Goal: Find contact information: Find contact information

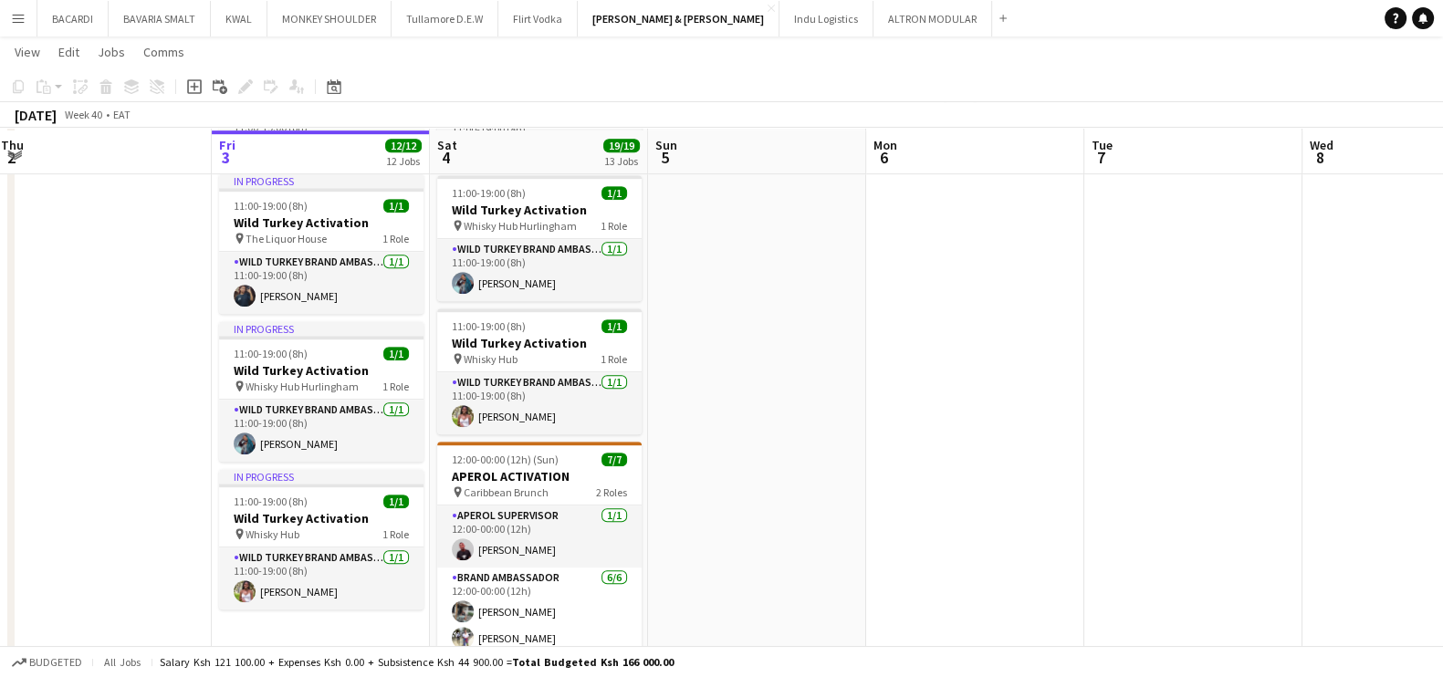
scroll to position [1597, 0]
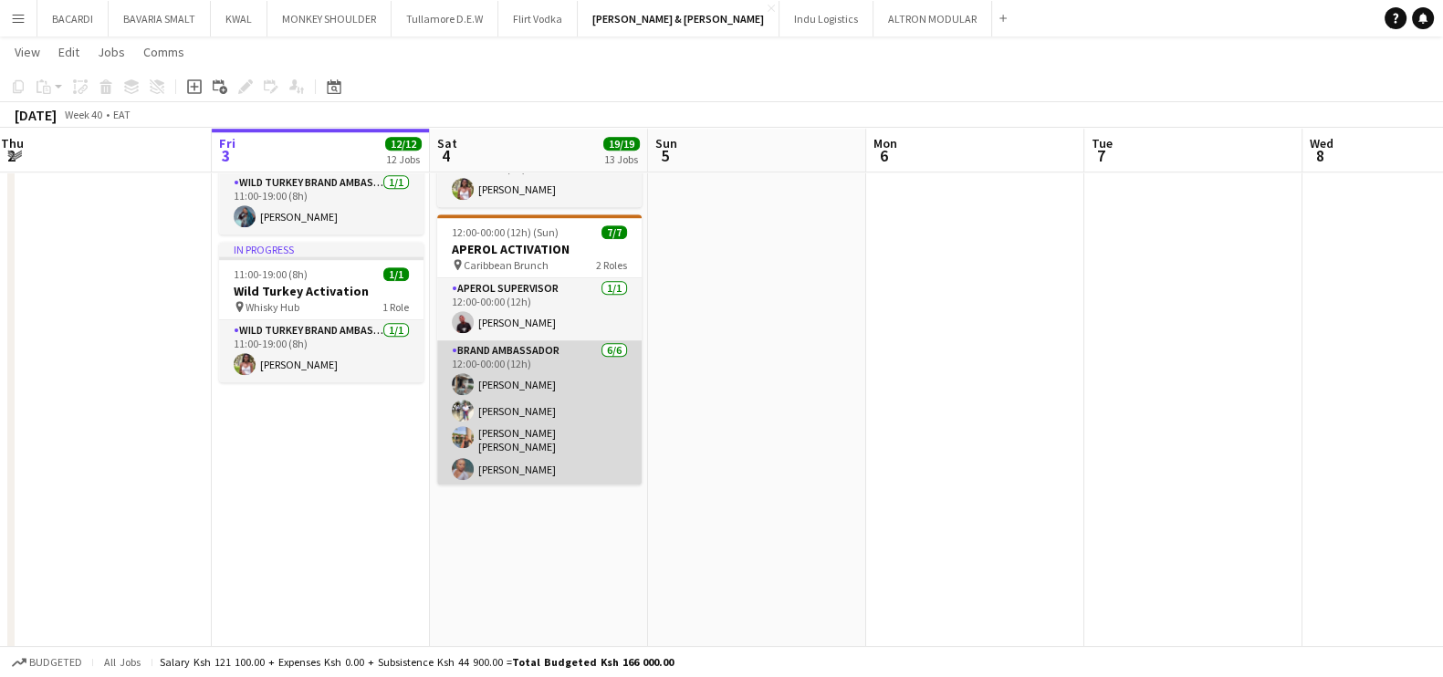
click at [538, 363] on app-card-role "Brand Ambassador [DATE] 12:00-00:00 (12h) [PERSON_NAME] [PERSON_NAME] [PERSON_N…" at bounding box center [539, 441] width 204 height 200
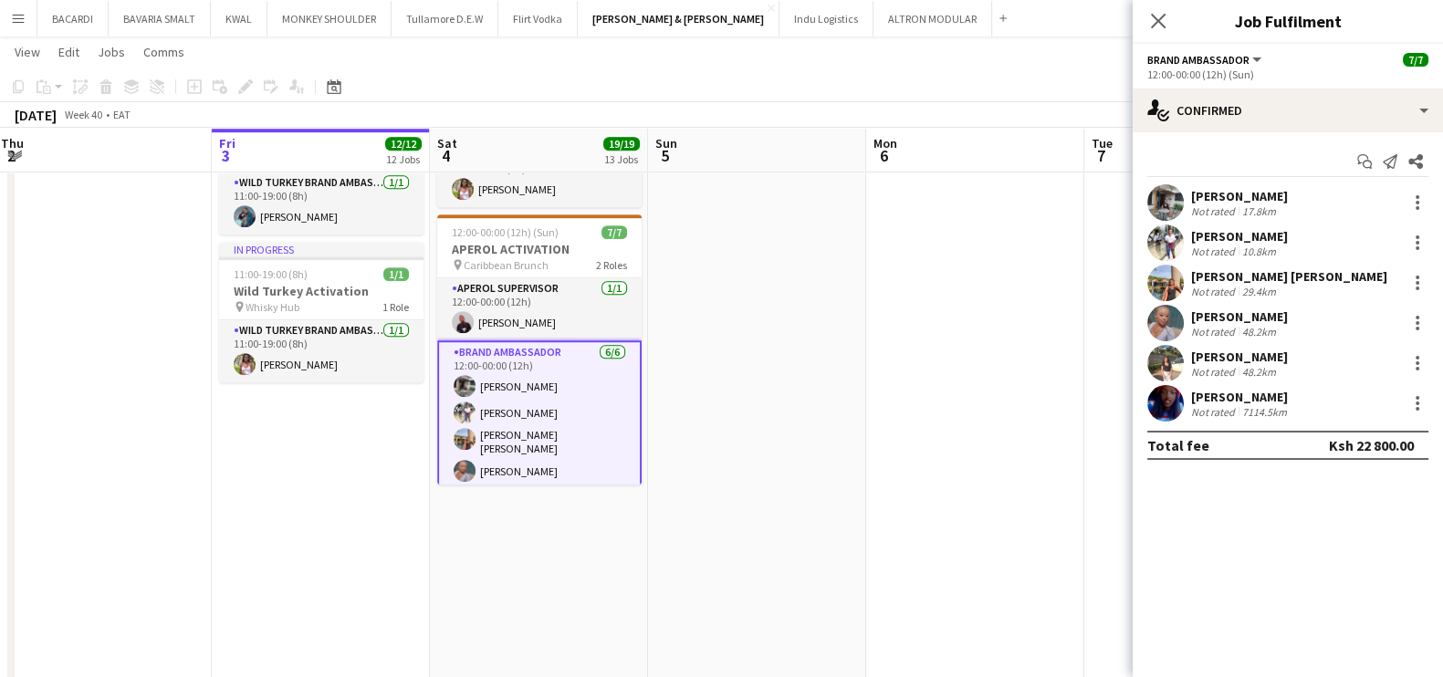
click at [1242, 202] on div "[PERSON_NAME]" at bounding box center [1239, 196] width 97 height 16
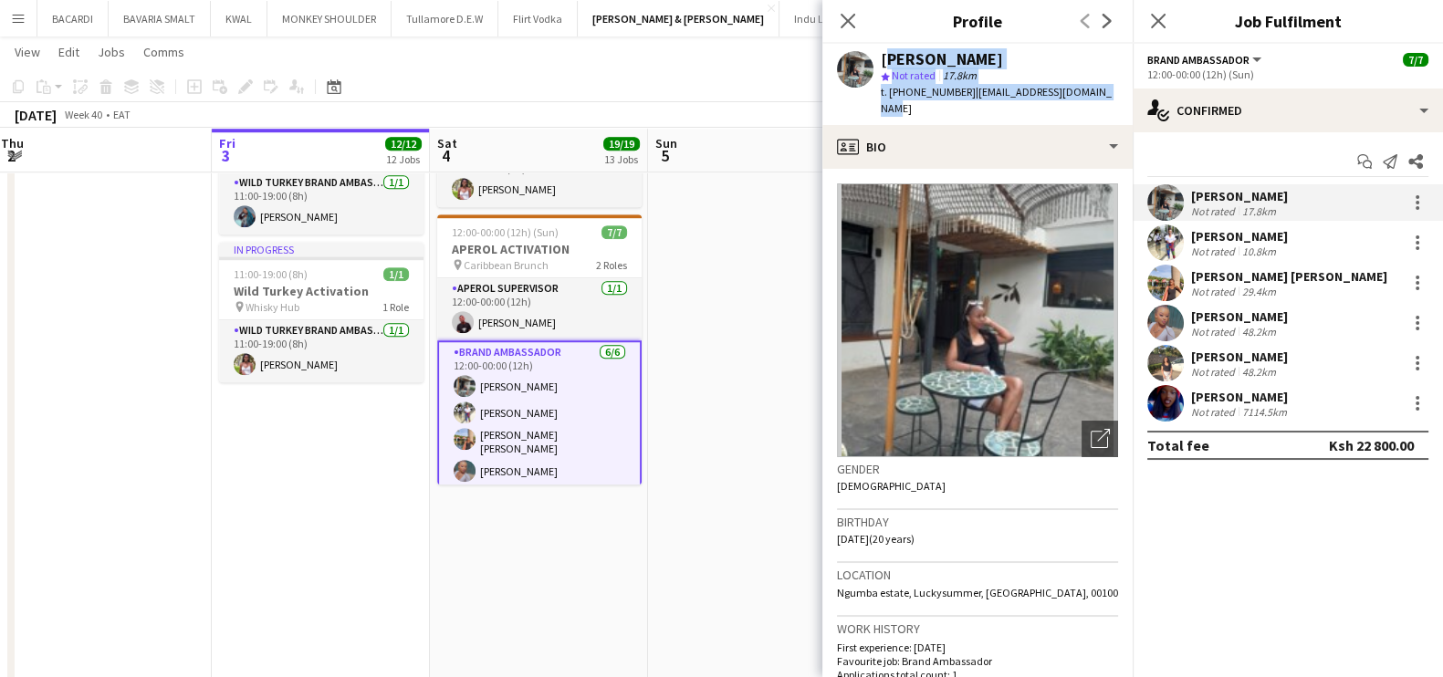
drag, startPoint x: 881, startPoint y: 62, endPoint x: 1100, endPoint y: 85, distance: 220.3
click at [1100, 85] on div "[PERSON_NAME] Not rated 17.8km t. [PHONE_NUMBER] | [EMAIL_ADDRESS][DOMAIN_NAME]" at bounding box center [999, 84] width 237 height 67
copy div "[PERSON_NAME] star Not rated 17.8km t. [PHONE_NUMBER] | [EMAIL_ADDRESS][DOMAIN_…"
click at [1266, 239] on div "[PERSON_NAME]" at bounding box center [1239, 236] width 97 height 16
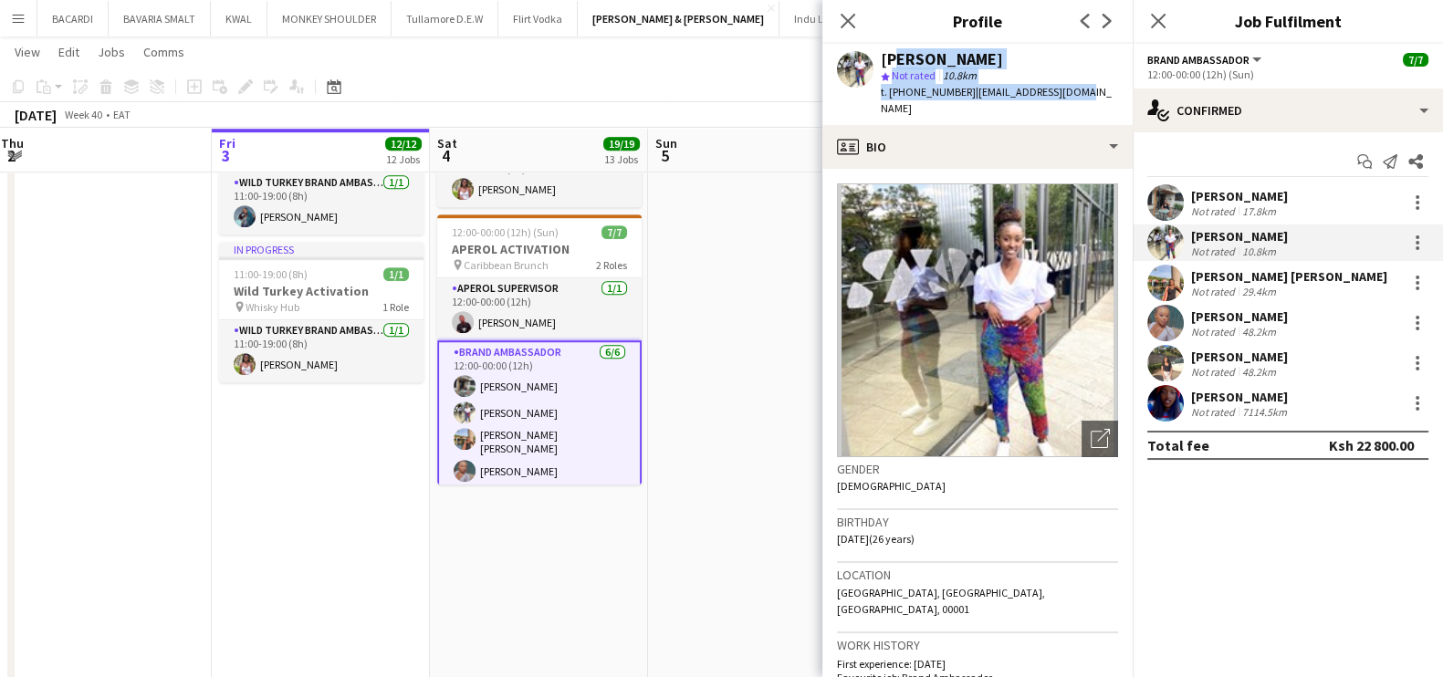
drag, startPoint x: 886, startPoint y: 55, endPoint x: 1077, endPoint y: 98, distance: 196.5
click at [1077, 98] on div "[PERSON_NAME] star Not rated 10.8km t. [PHONE_NUMBER] | [EMAIL_ADDRESS][DOMAIN_…" at bounding box center [999, 84] width 237 height 67
drag, startPoint x: 881, startPoint y: 53, endPoint x: 1086, endPoint y: 98, distance: 210.2
click at [1086, 98] on div "[PERSON_NAME] star Not rated 10.8km t. [PHONE_NUMBER] | [EMAIL_ADDRESS][DOMAIN_…" at bounding box center [978, 84] width 310 height 81
copy div "[PERSON_NAME] star Not rated 10.8km t. [PHONE_NUMBER] | [EMAIL_ADDRESS][DOMAIN_…"
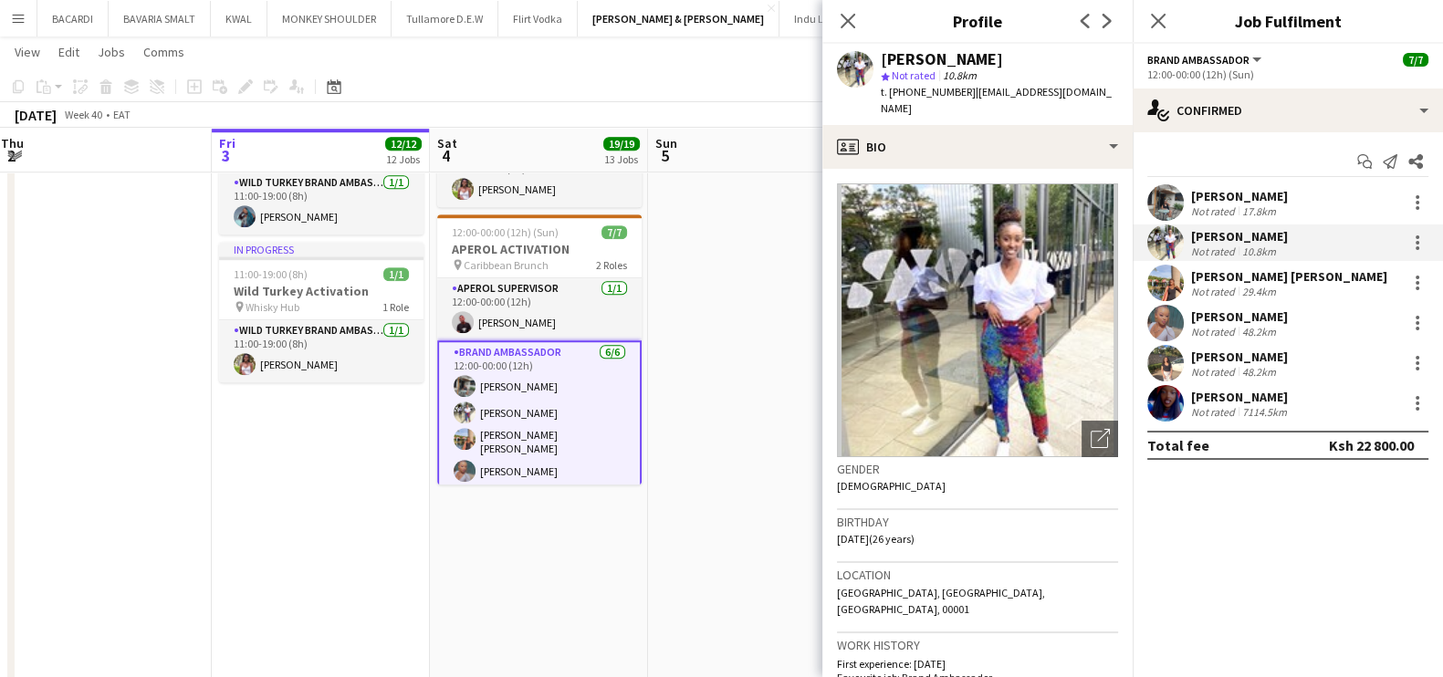
click at [1298, 272] on div "[PERSON_NAME] [PERSON_NAME]" at bounding box center [1289, 276] width 196 height 16
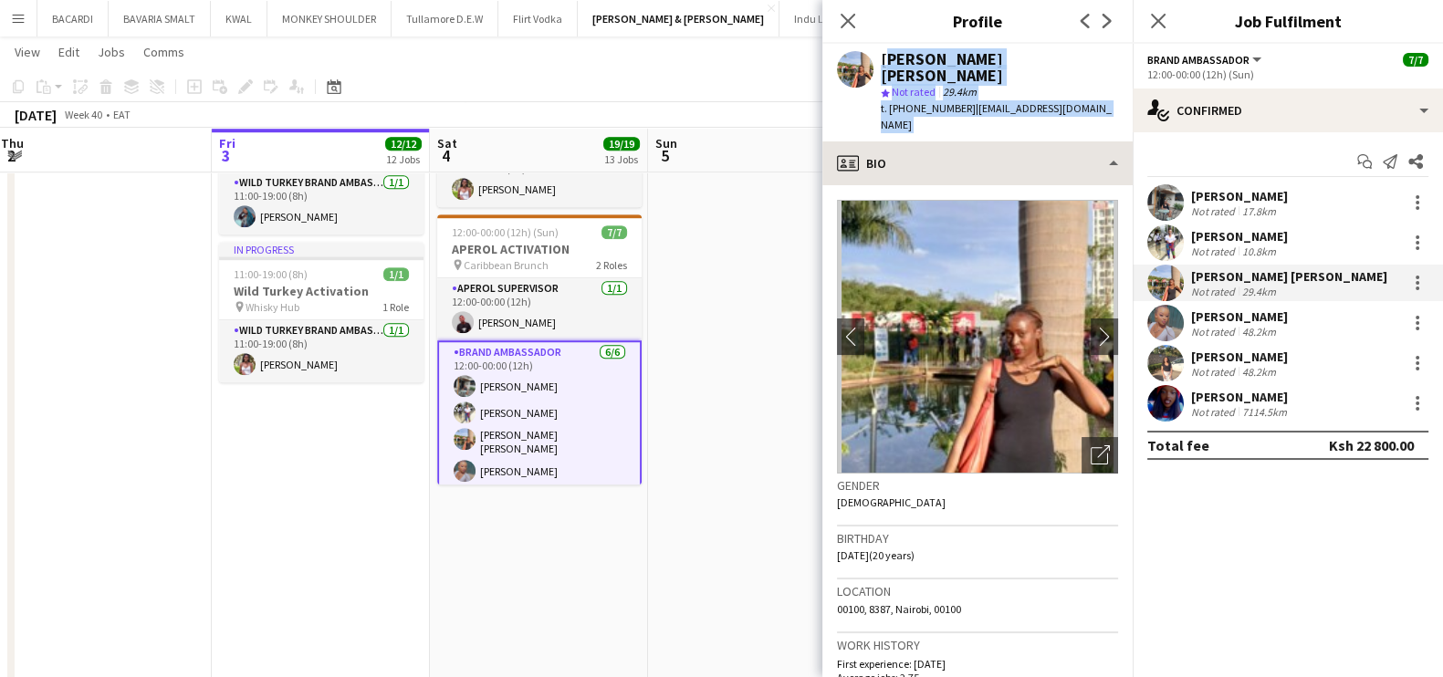
drag, startPoint x: 882, startPoint y: 58, endPoint x: 1120, endPoint y: 116, distance: 245.3
click at [1120, 116] on app-crew-profile "Close pop-in Profile Previous Next [PERSON_NAME] [PERSON_NAME] star Not rated 2…" at bounding box center [978, 338] width 310 height 677
copy app-crew-profile "[PERSON_NAME] [PERSON_NAME] star Not rated 29.4km t. [PHONE_NUMBER] | [EMAIL_AD…"
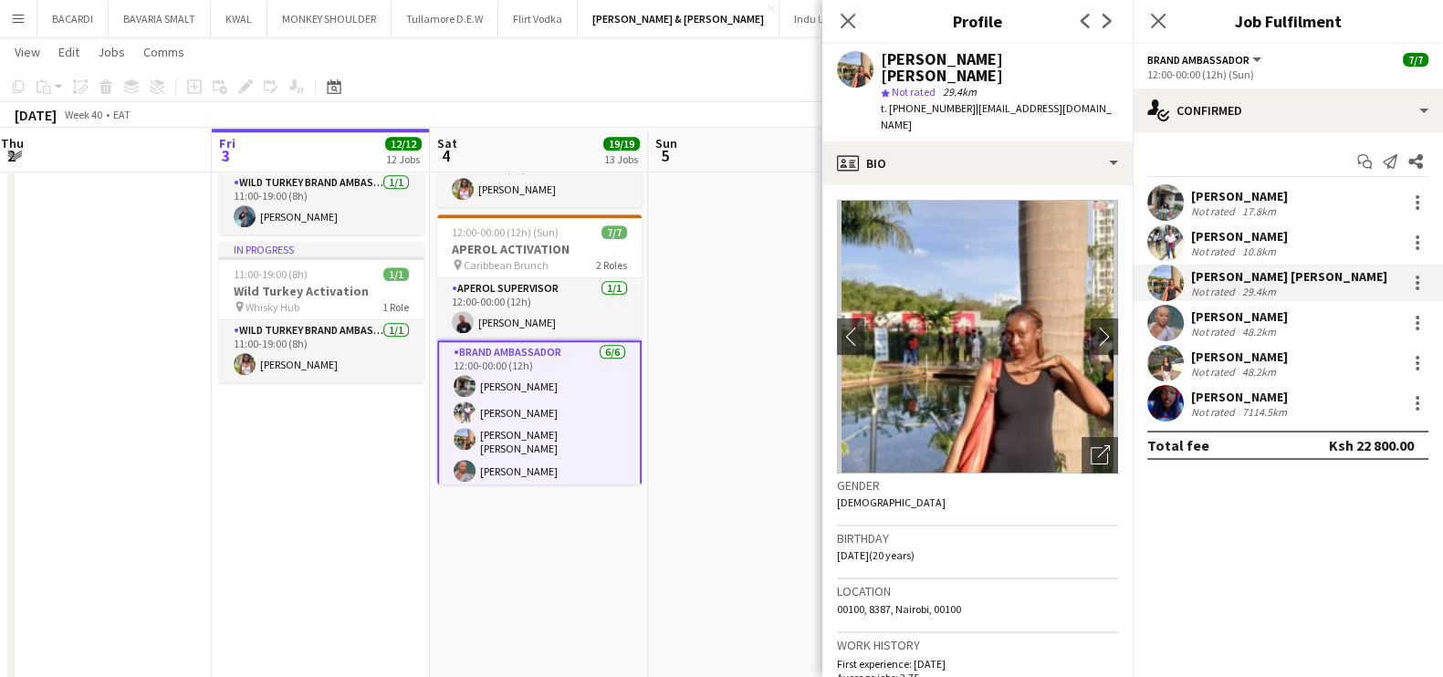
click at [1226, 309] on div "[PERSON_NAME]" at bounding box center [1239, 317] width 97 height 16
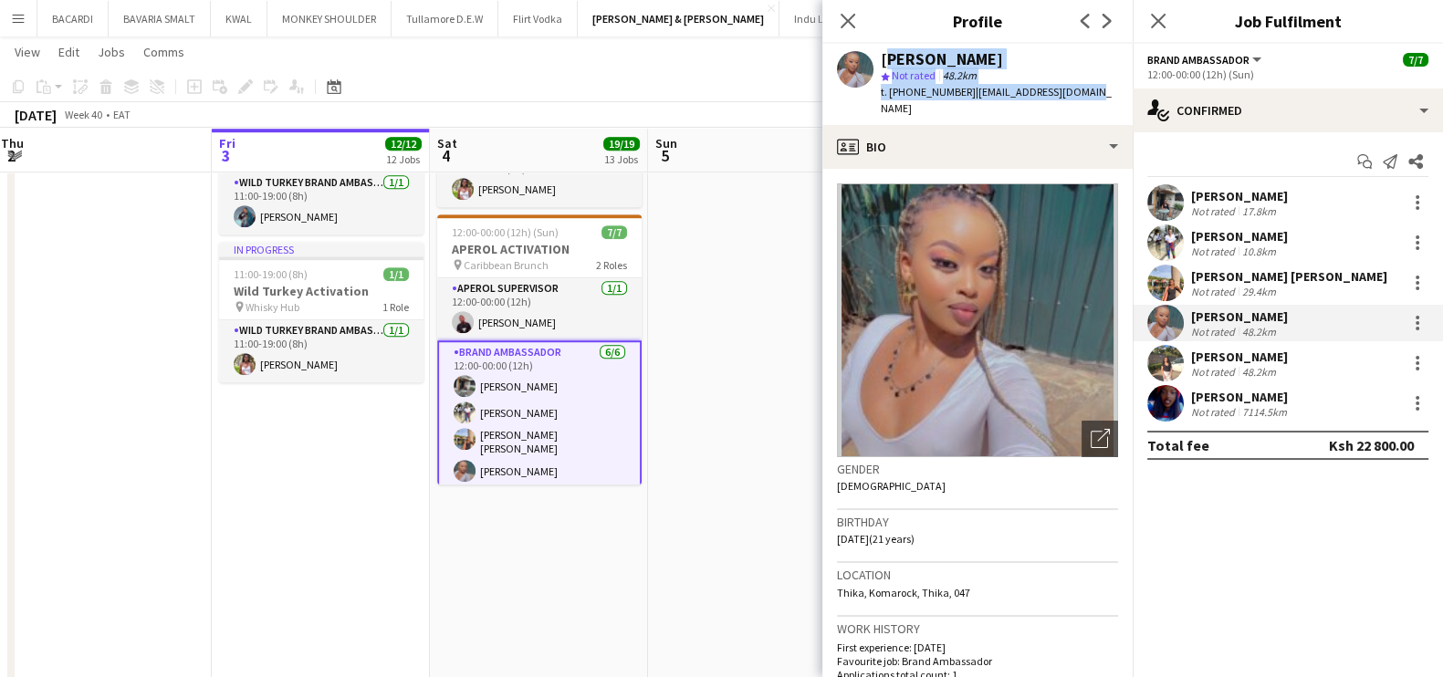
drag, startPoint x: 884, startPoint y: 48, endPoint x: 1094, endPoint y: 99, distance: 215.9
click at [1094, 99] on div "[PERSON_NAME] star Not rated 48.2km t. [PHONE_NUMBER] | [EMAIL_ADDRESS][DOMAIN_…" at bounding box center [978, 84] width 310 height 81
copy div "Maryedna Kendi star Not rated 48.2km t. [PHONE_NUMBER] | [EMAIL_ADDRESS][DOMAIN…"
click at [1237, 352] on div "[PERSON_NAME]" at bounding box center [1239, 357] width 97 height 16
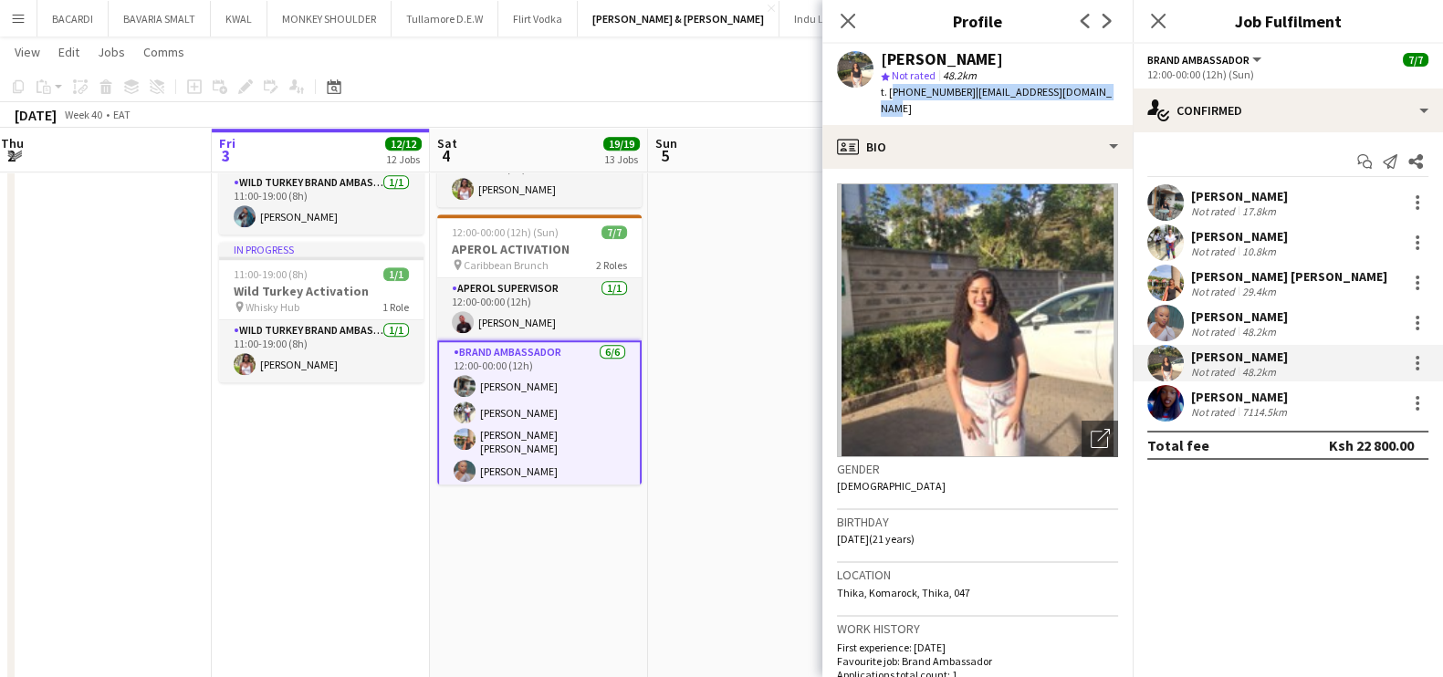
drag, startPoint x: 890, startPoint y: 95, endPoint x: 1104, endPoint y: 96, distance: 213.6
click at [1104, 96] on div "[PERSON_NAME] star Not rated 48.2km t. [PHONE_NUMBER] | [EMAIL_ADDRESS][DOMAIN_…" at bounding box center [978, 84] width 310 height 81
copy div "[PHONE_NUMBER] | [EMAIL_ADDRESS][DOMAIN_NAME]"
drag, startPoint x: 885, startPoint y: 55, endPoint x: 1062, endPoint y: 55, distance: 177.1
click at [1062, 55] on div "[PERSON_NAME]" at bounding box center [999, 59] width 237 height 16
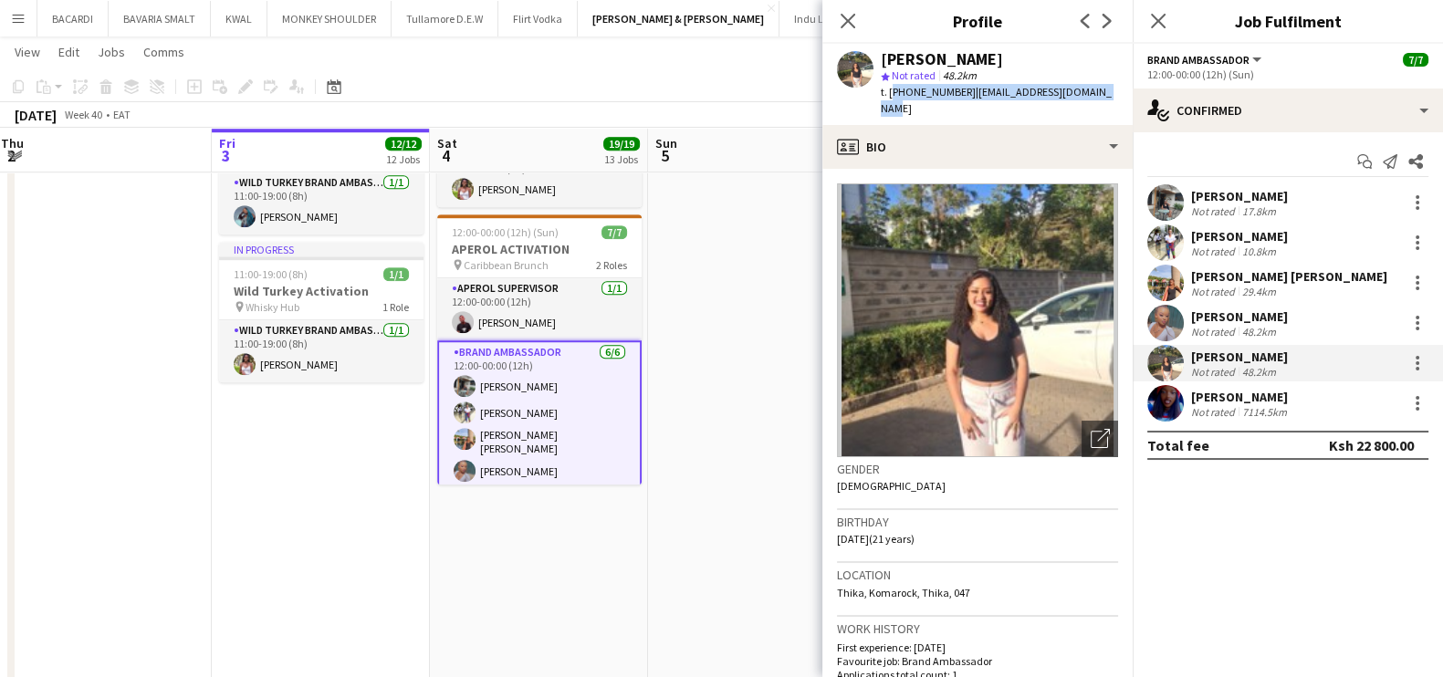
copy div "[PERSON_NAME]"
click at [1263, 393] on div "[PERSON_NAME]" at bounding box center [1241, 397] width 100 height 16
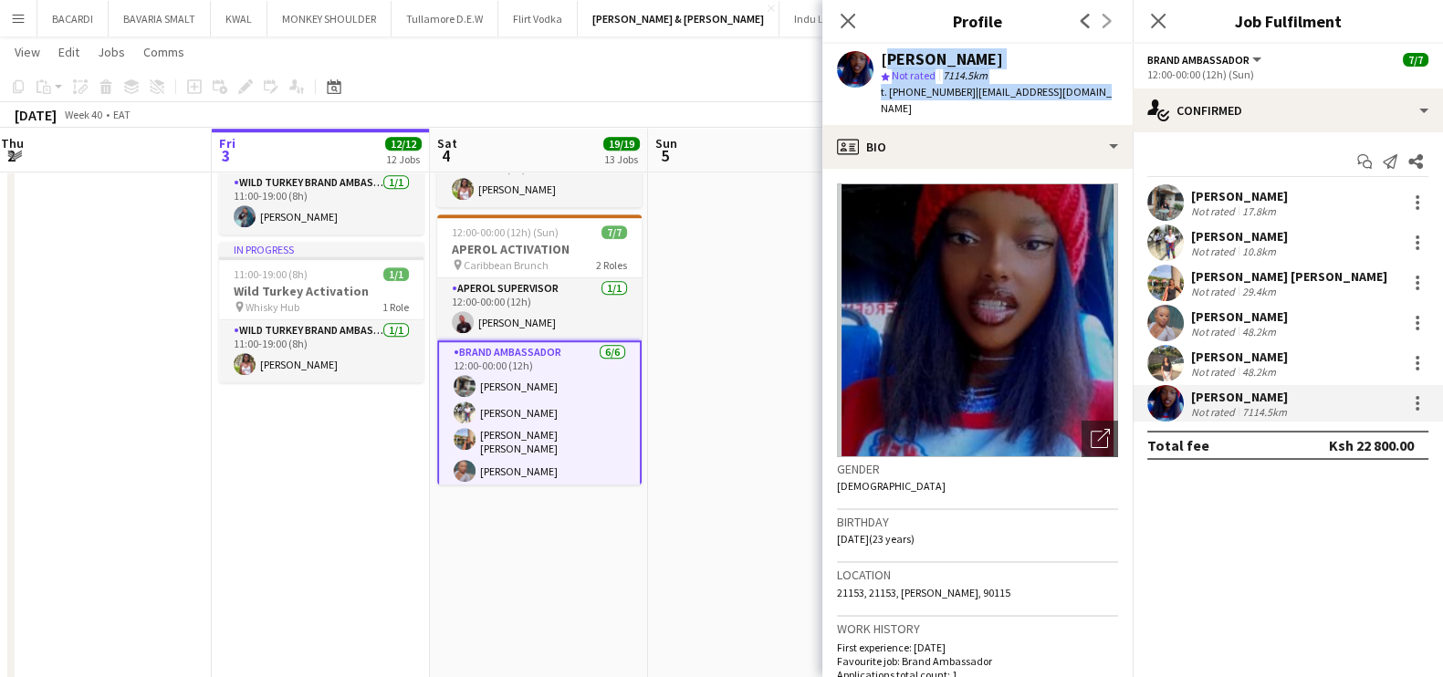
drag, startPoint x: 884, startPoint y: 55, endPoint x: 1077, endPoint y: 91, distance: 196.9
click at [1077, 91] on div "[PERSON_NAME] star Not rated 7114.5km t. [PHONE_NUMBER] | [EMAIL_ADDRESS][DOMAI…" at bounding box center [999, 84] width 237 height 67
copy div "[PERSON_NAME] star Not rated 7114.5km t. [PHONE_NUMBER] | [EMAIL_ADDRESS][DOMAI…"
